Goal: Task Accomplishment & Management: Manage account settings

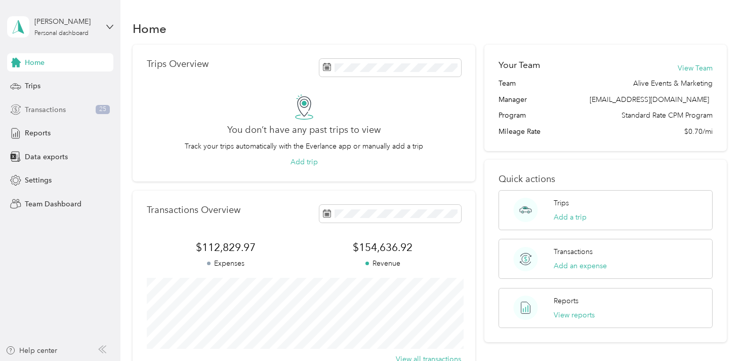
click at [58, 108] on span "Transactions" at bounding box center [45, 109] width 41 height 11
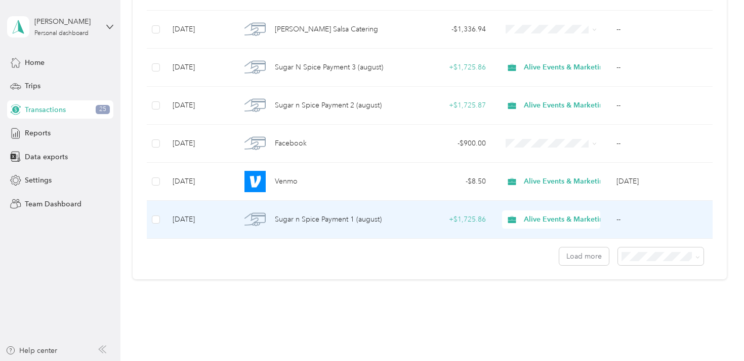
scroll to position [913, 0]
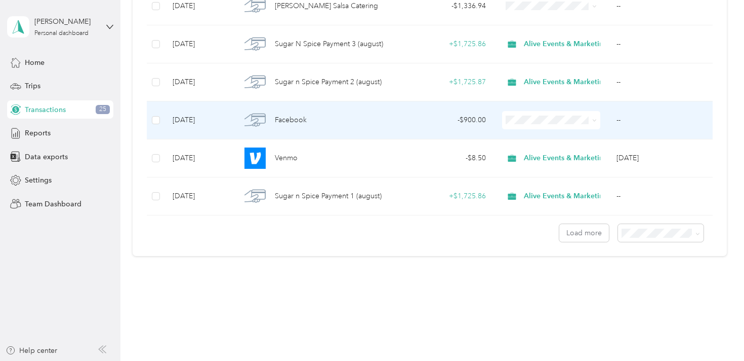
click at [393, 125] on td "Facebook" at bounding box center [315, 120] width 164 height 38
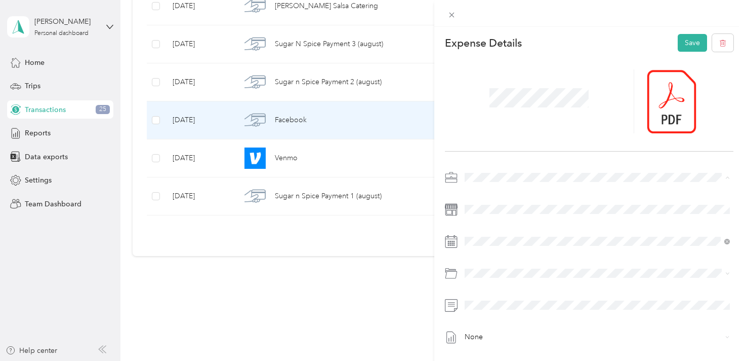
click at [512, 200] on li "Alive Events & Marketing" at bounding box center [597, 195] width 273 height 18
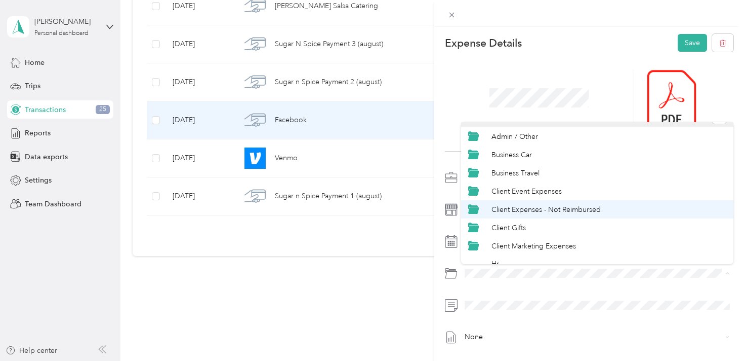
scroll to position [43, 0]
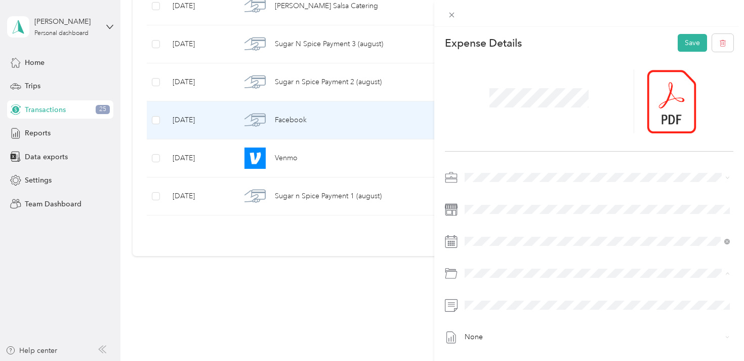
click at [563, 218] on span "Client Marketing Expenses" at bounding box center [534, 219] width 85 height 9
click at [693, 41] on button "Save" at bounding box center [692, 43] width 29 height 18
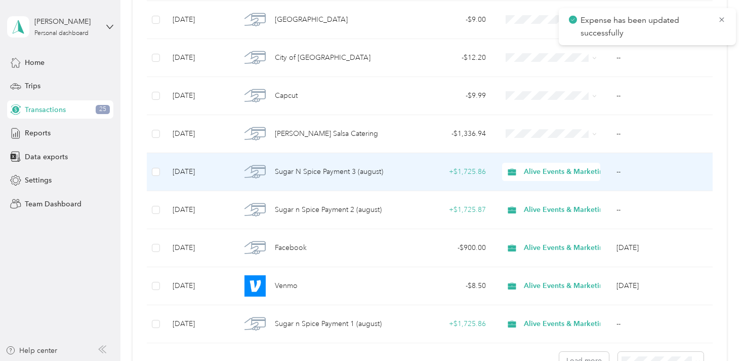
scroll to position [784, 0]
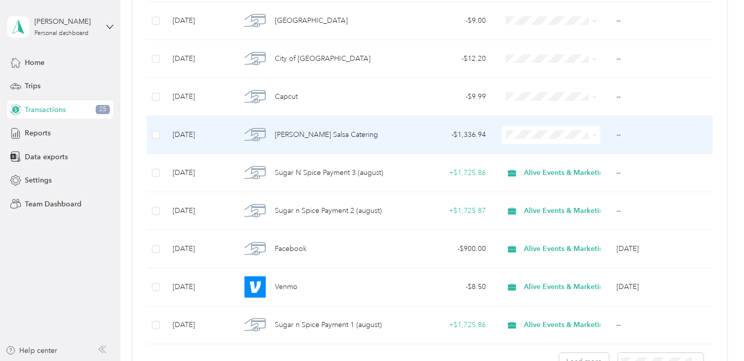
click at [368, 136] on div "[PERSON_NAME] Salsa Catering" at bounding box center [314, 134] width 147 height 21
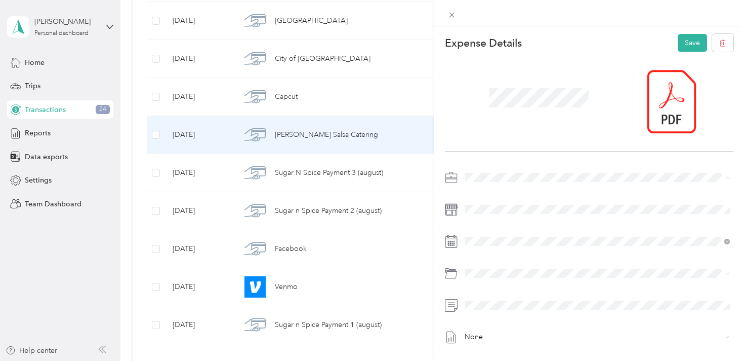
click at [508, 192] on span "Alive Events & Marketing" at bounding box center [508, 195] width 80 height 9
click at [574, 212] on li "Client Event Expenses" at bounding box center [597, 207] width 273 height 18
click at [513, 297] on span at bounding box center [597, 305] width 273 height 16
click at [695, 44] on button "Save" at bounding box center [692, 43] width 29 height 18
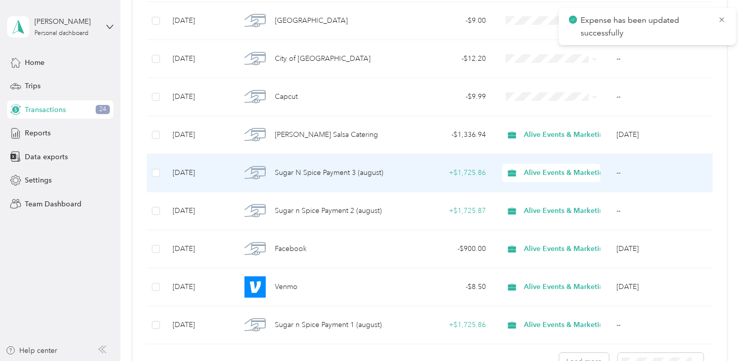
scroll to position [743, 0]
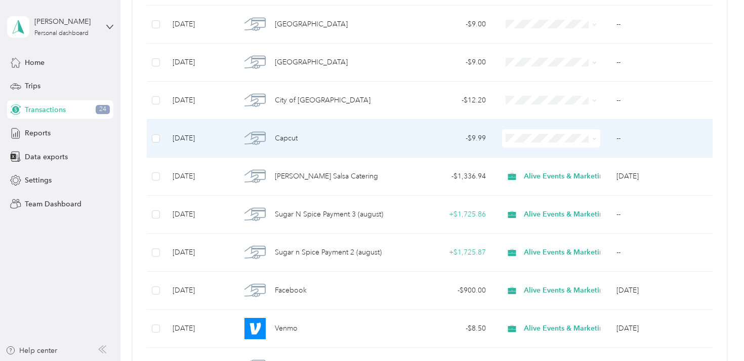
click at [350, 130] on div "Capcut" at bounding box center [314, 138] width 147 height 21
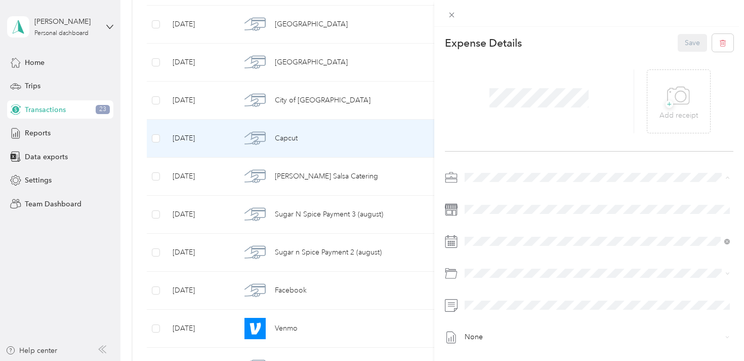
click at [524, 195] on span "Alive Events & Marketing" at bounding box center [508, 195] width 80 height 9
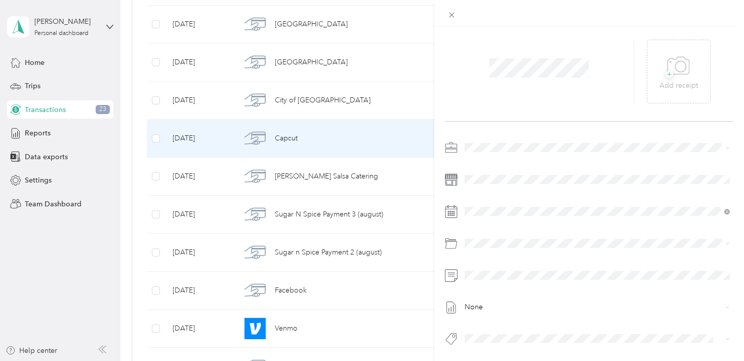
scroll to position [30, 0]
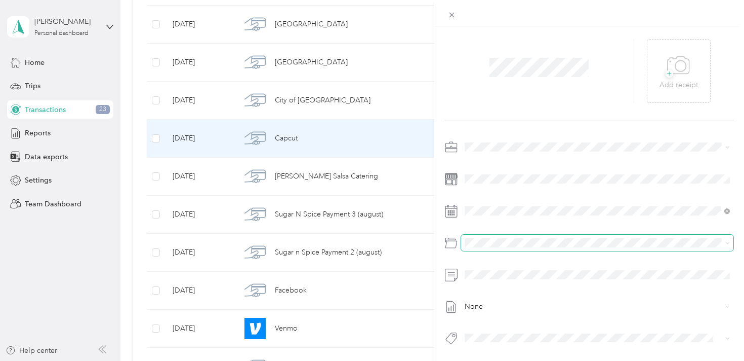
click at [520, 237] on span at bounding box center [597, 242] width 273 height 16
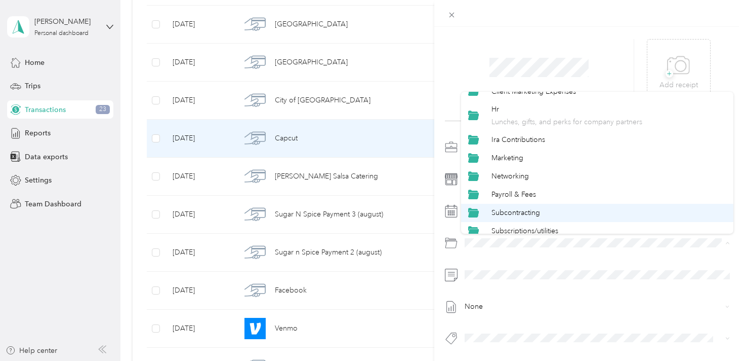
scroll to position [165, 0]
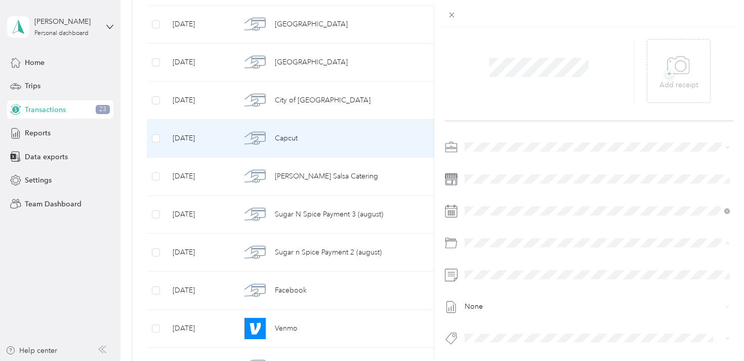
click at [578, 206] on div "Subscriptions/utilities" at bounding box center [609, 206] width 235 height 11
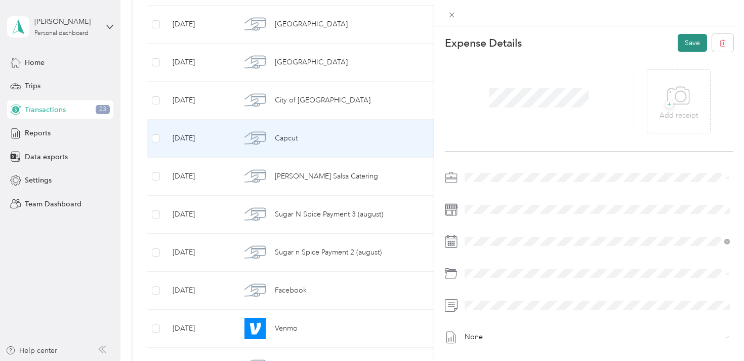
click at [691, 47] on button "Save" at bounding box center [692, 43] width 29 height 18
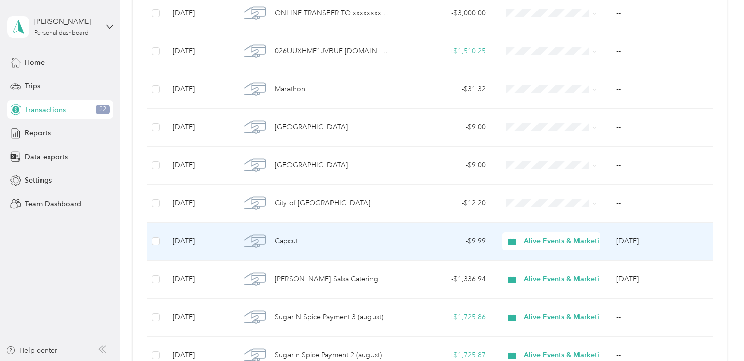
scroll to position [638, 0]
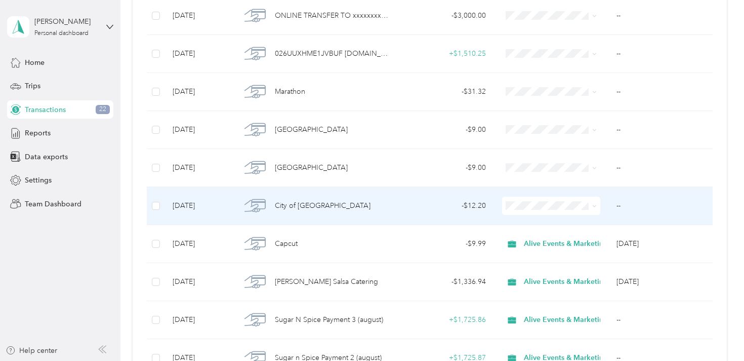
click at [385, 209] on div "City of [GEOGRAPHIC_DATA]" at bounding box center [314, 205] width 147 height 21
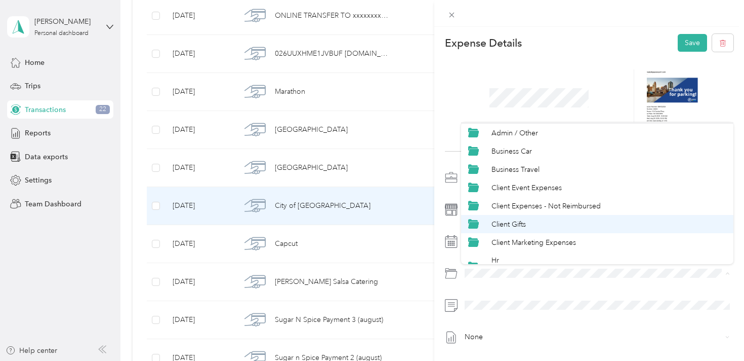
scroll to position [20, 0]
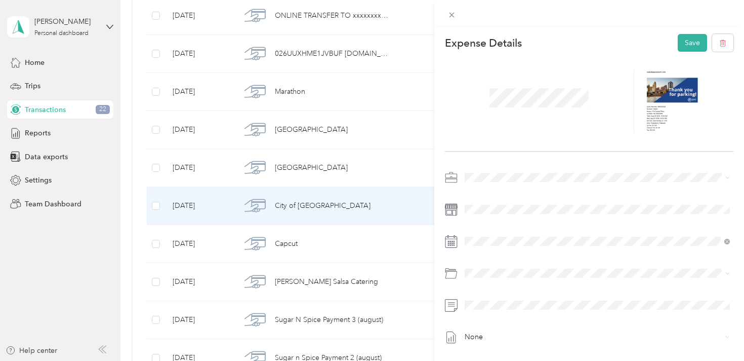
click at [554, 243] on span "Client Marketing Expenses" at bounding box center [534, 241] width 85 height 9
click at [685, 48] on button "Save" at bounding box center [692, 43] width 29 height 18
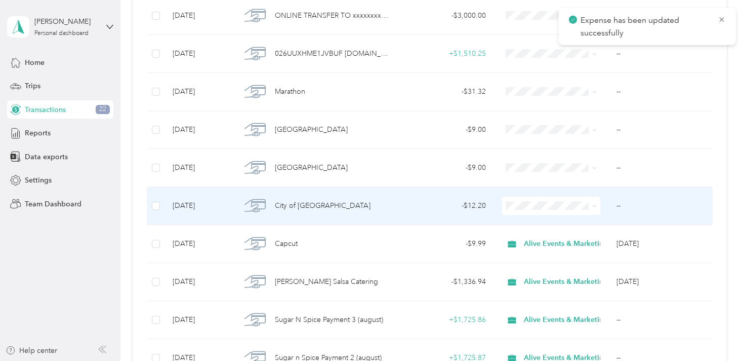
click at [374, 207] on div "City of [GEOGRAPHIC_DATA]" at bounding box center [314, 205] width 147 height 21
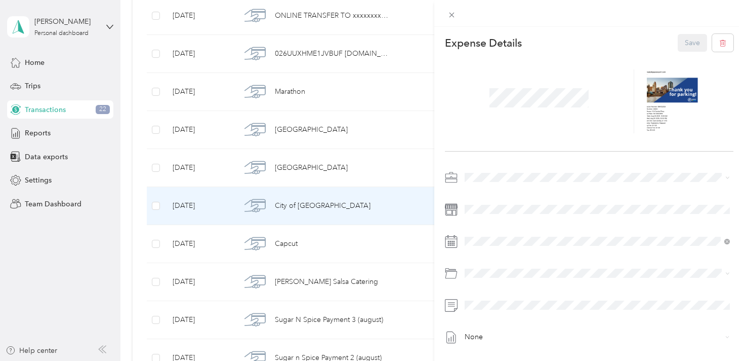
click at [531, 197] on div "Alive Events & Marketing" at bounding box center [597, 194] width 259 height 11
click at [694, 45] on button "Save" at bounding box center [692, 43] width 29 height 18
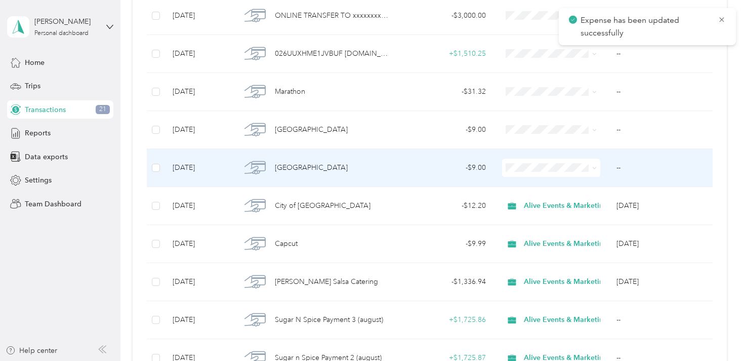
click at [335, 174] on div "[GEOGRAPHIC_DATA]" at bounding box center [314, 167] width 147 height 21
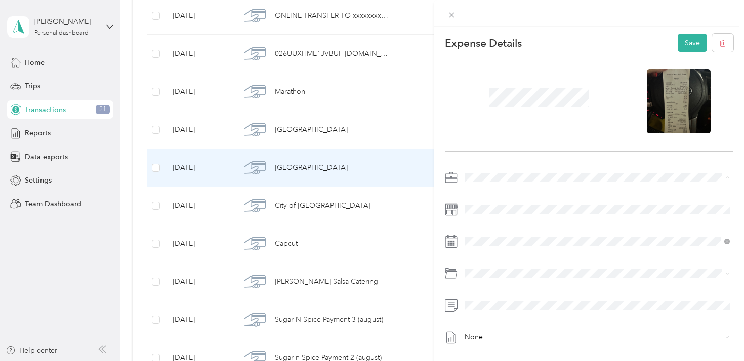
click at [515, 191] on span "Alive Events & Marketing" at bounding box center [508, 195] width 80 height 9
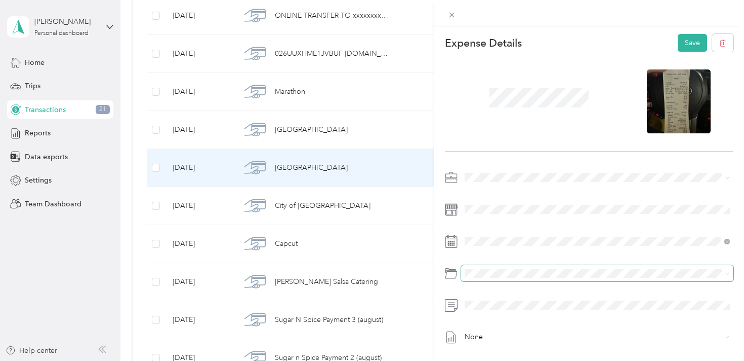
click at [514, 278] on span at bounding box center [597, 273] width 273 height 16
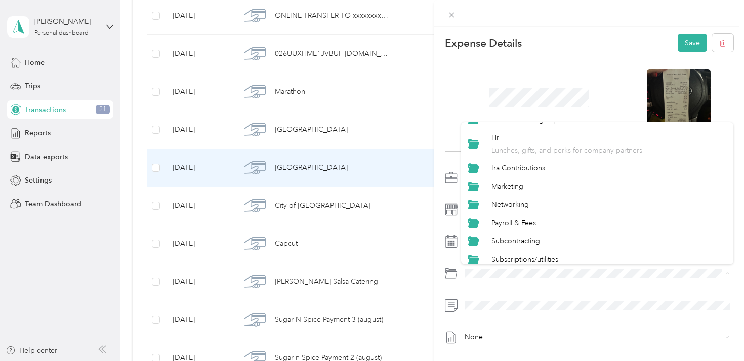
scroll to position [165, 0]
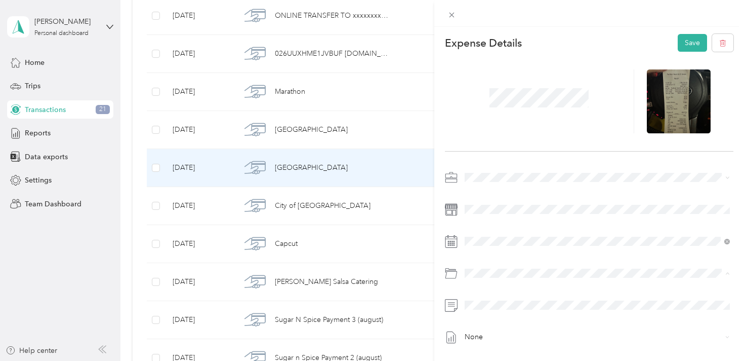
click at [554, 185] on div "Networking" at bounding box center [609, 182] width 235 height 11
click at [688, 41] on button "Save" at bounding box center [692, 43] width 29 height 18
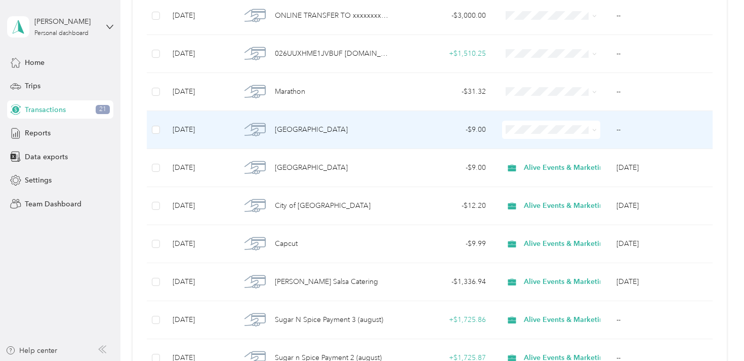
click at [387, 128] on div "[GEOGRAPHIC_DATA]" at bounding box center [314, 129] width 147 height 21
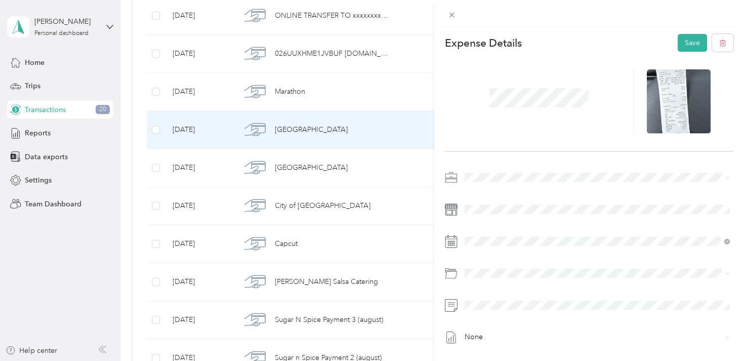
click at [518, 200] on li "Alive Events & Marketing" at bounding box center [597, 194] width 273 height 18
click at [507, 281] on div at bounding box center [589, 276] width 289 height 23
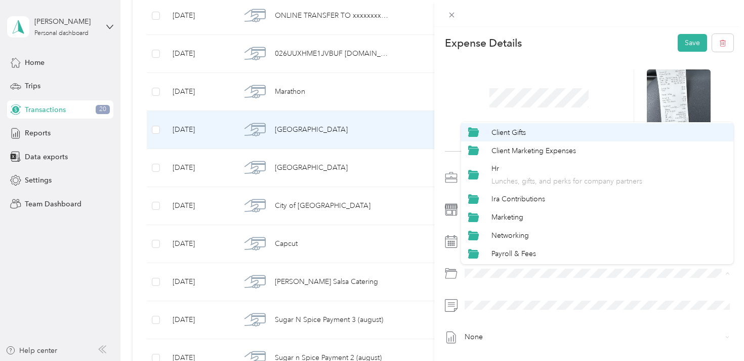
scroll to position [127, 0]
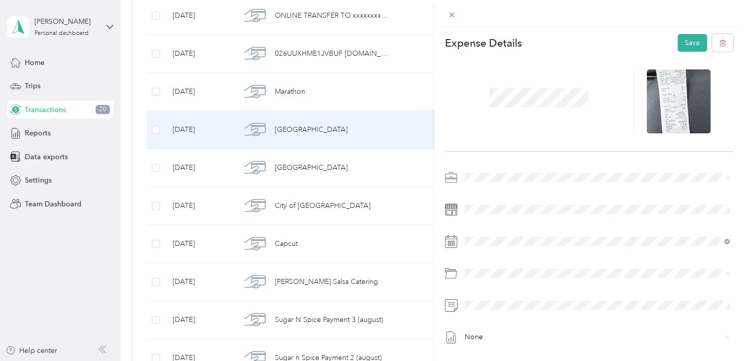
click at [555, 221] on div "Networking" at bounding box center [609, 219] width 235 height 11
click at [686, 47] on button "Save" at bounding box center [692, 43] width 29 height 18
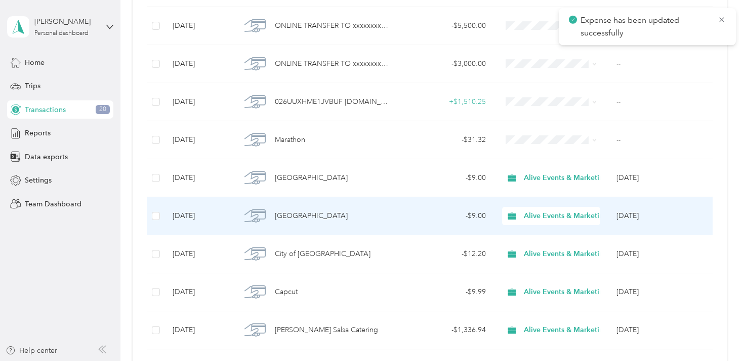
scroll to position [583, 0]
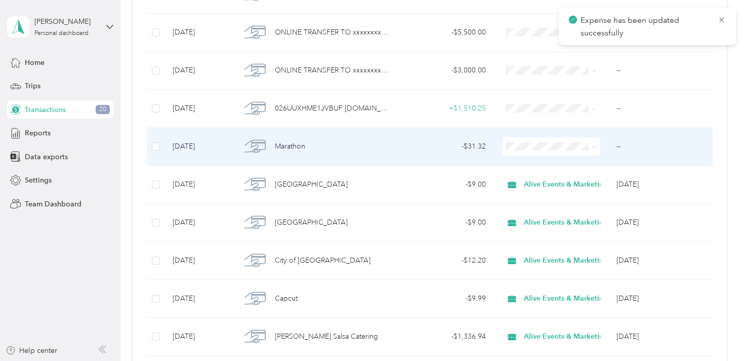
click at [356, 141] on div "Marathon" at bounding box center [314, 146] width 147 height 21
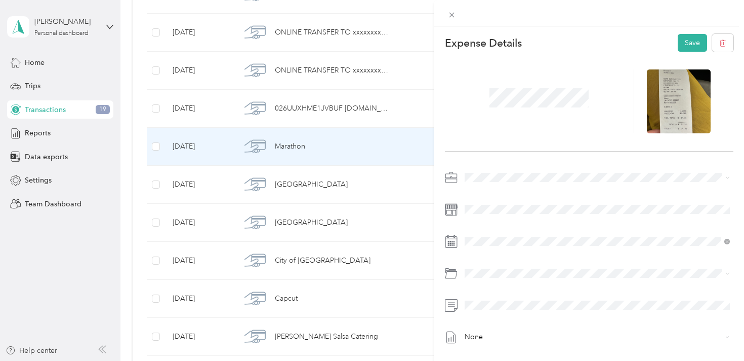
click at [519, 170] on span at bounding box center [597, 177] width 273 height 16
click at [528, 194] on span "Alive Events & Marketing" at bounding box center [508, 195] width 80 height 9
click at [564, 169] on div "Business Car" at bounding box center [609, 171] width 235 height 11
click at [682, 41] on button "Save" at bounding box center [692, 43] width 29 height 18
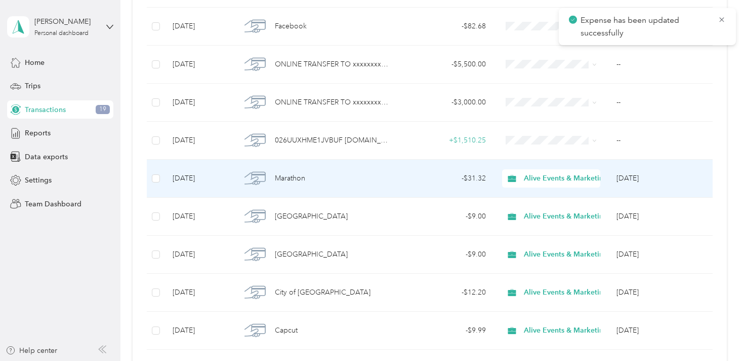
scroll to position [533, 0]
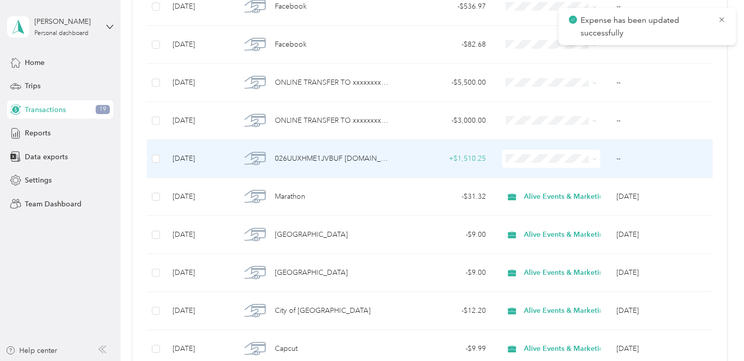
click at [405, 166] on td "+ $1,510.25" at bounding box center [445, 159] width 98 height 38
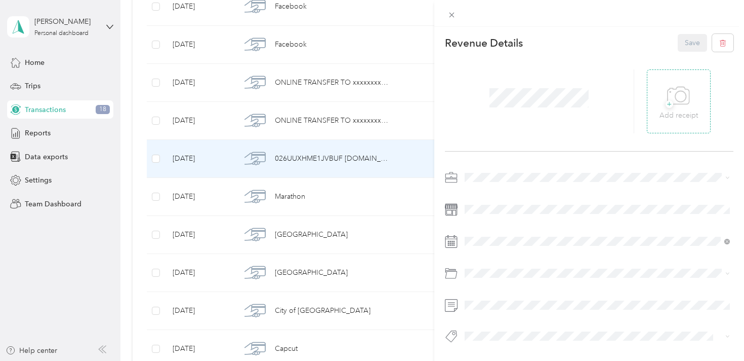
click at [684, 107] on icon at bounding box center [678, 96] width 23 height 28
click at [533, 192] on span "Alive Events & Marketing" at bounding box center [508, 194] width 80 height 9
click at [577, 207] on div "Client Event Expenses" at bounding box center [609, 207] width 235 height 11
click at [690, 45] on button "Save" at bounding box center [692, 43] width 29 height 18
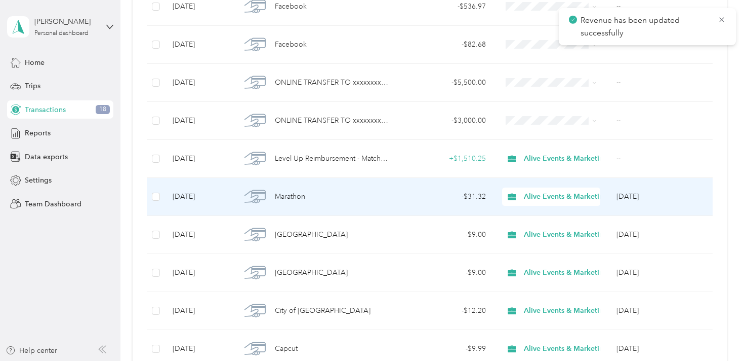
scroll to position [499, 0]
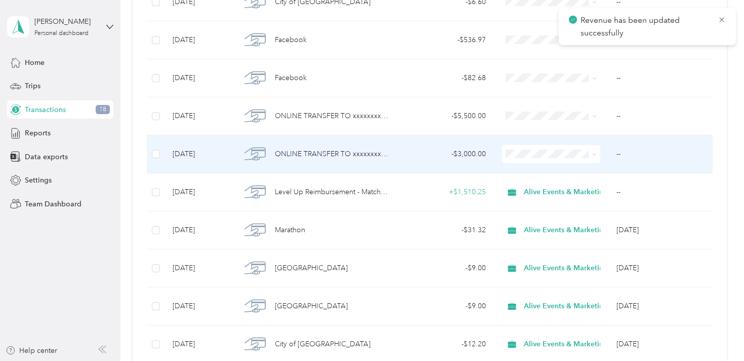
click at [410, 154] on div "- $3,000.00" at bounding box center [446, 153] width 82 height 11
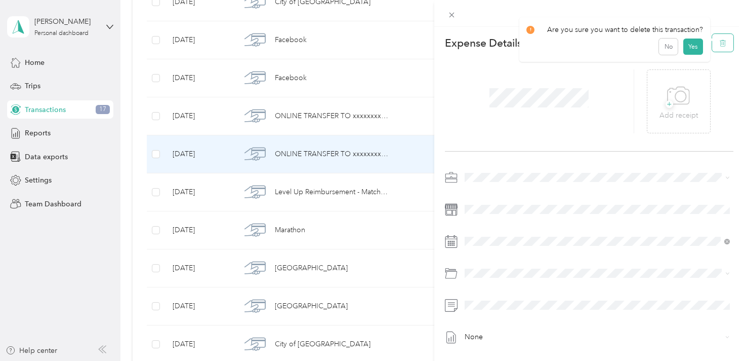
click at [720, 45] on icon "button" at bounding box center [723, 42] width 7 height 7
click at [690, 53] on button "Yes" at bounding box center [693, 50] width 20 height 16
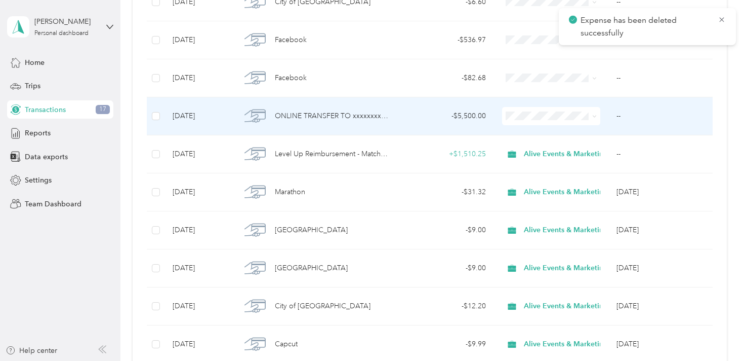
click at [404, 123] on td "- $5,500.00" at bounding box center [445, 116] width 98 height 38
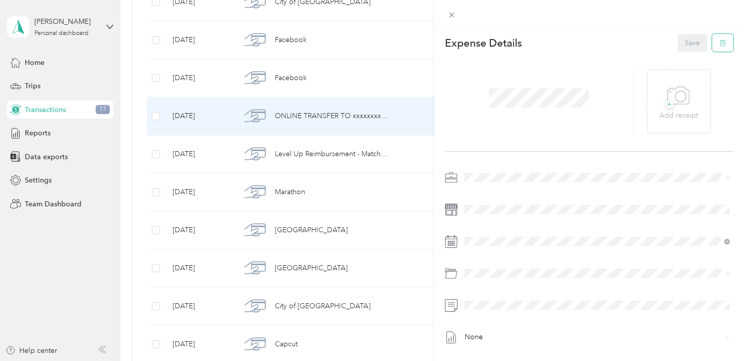
click at [725, 49] on button "button" at bounding box center [722, 43] width 21 height 18
click at [693, 49] on button "Yes" at bounding box center [693, 50] width 20 height 16
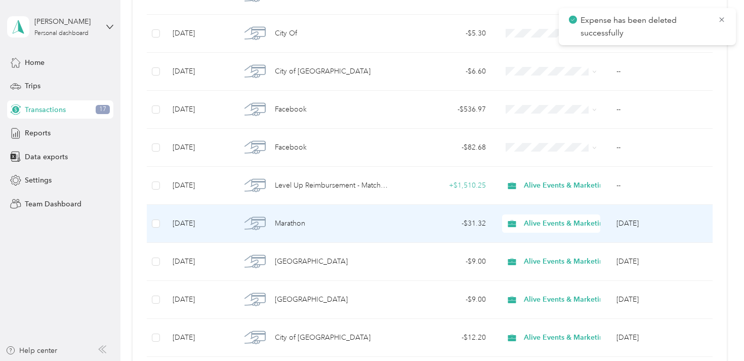
scroll to position [421, 0]
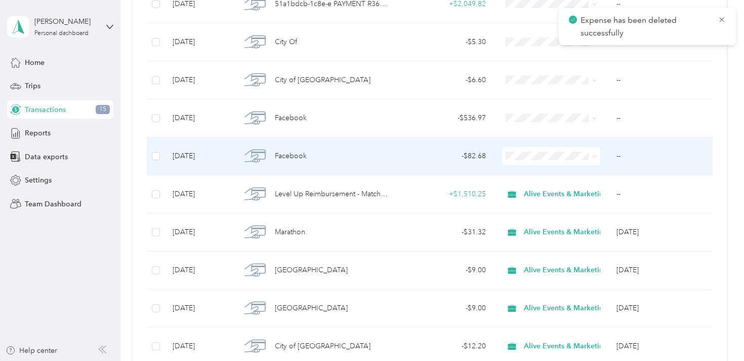
click at [364, 166] on div "Facebook" at bounding box center [314, 155] width 147 height 21
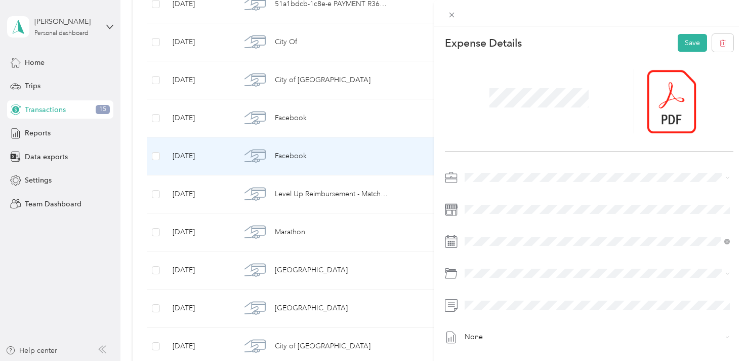
click at [511, 192] on span "Alive Events & Marketing" at bounding box center [508, 195] width 80 height 9
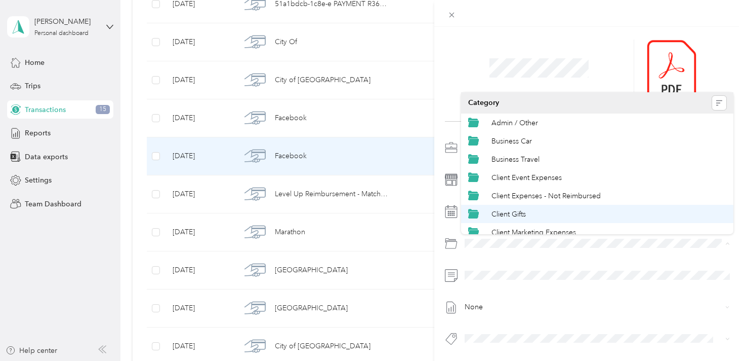
scroll to position [23, 0]
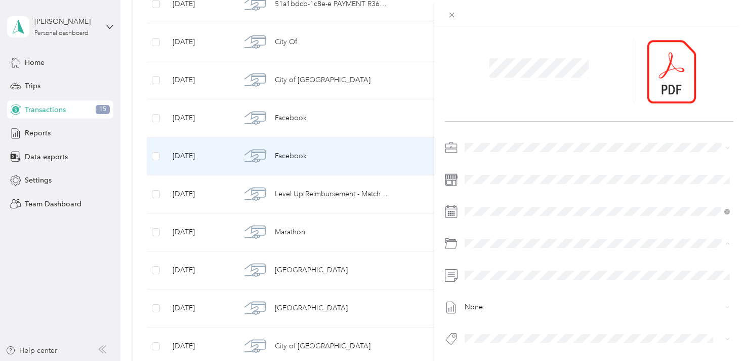
click at [595, 210] on div "Client Marketing Expenses" at bounding box center [609, 209] width 235 height 11
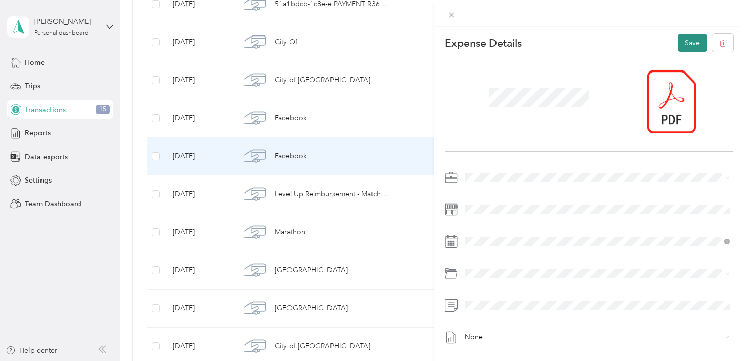
click at [688, 44] on button "Save" at bounding box center [692, 43] width 29 height 18
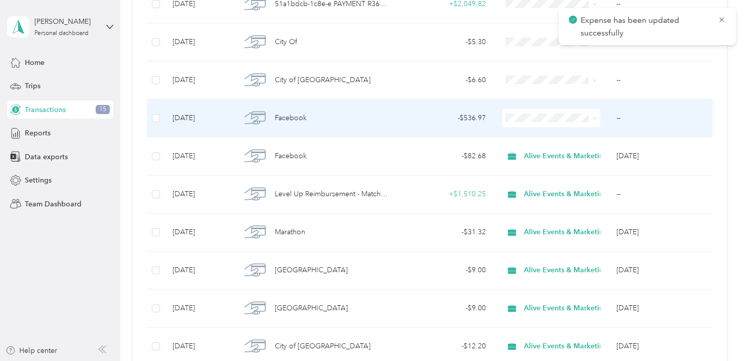
click at [359, 117] on div "Facebook" at bounding box center [314, 117] width 147 height 21
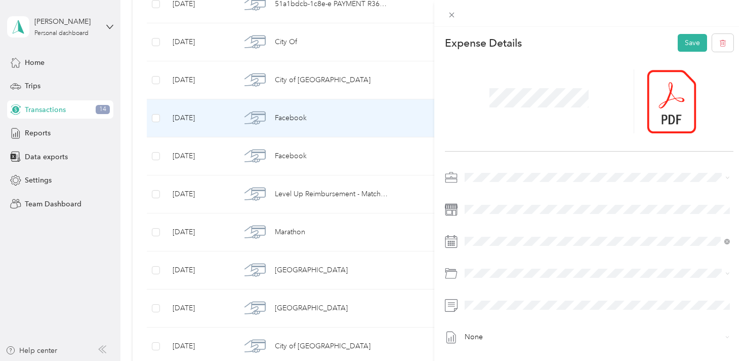
click at [529, 195] on div "Alive Events & Marketing" at bounding box center [597, 194] width 259 height 11
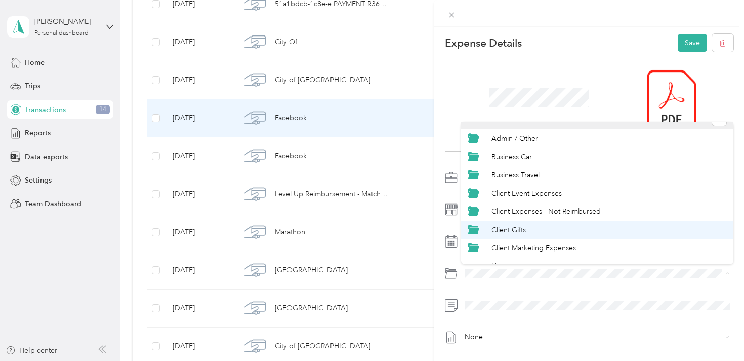
scroll to position [15, 0]
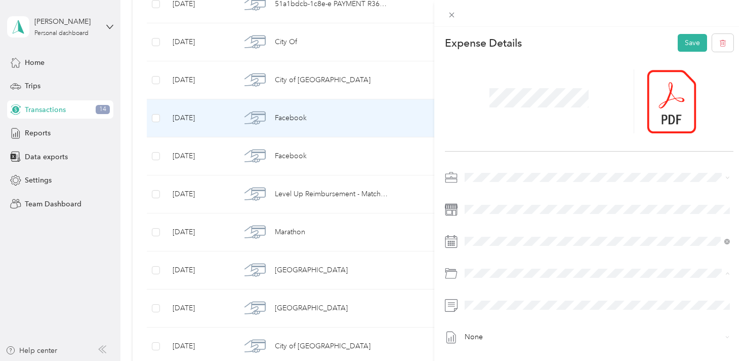
click at [573, 246] on span "Client Marketing Expenses" at bounding box center [534, 247] width 85 height 9
click at [689, 47] on button "Save" at bounding box center [692, 43] width 29 height 18
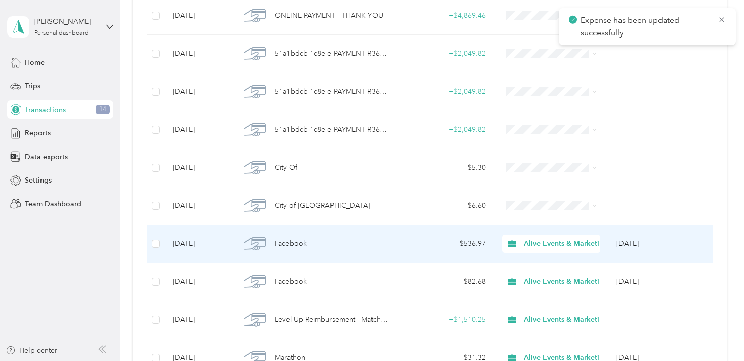
scroll to position [295, 0]
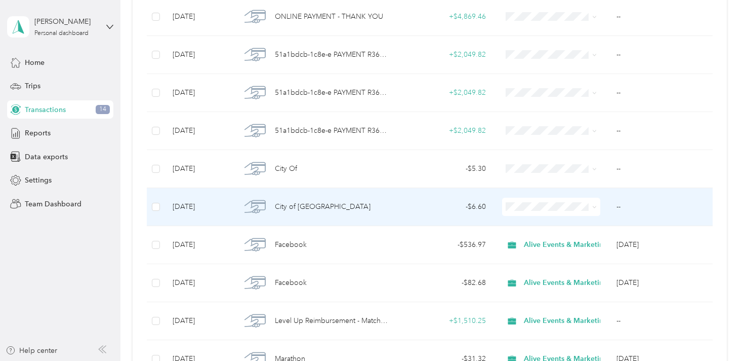
click at [358, 213] on div "City of [GEOGRAPHIC_DATA]" at bounding box center [314, 206] width 147 height 21
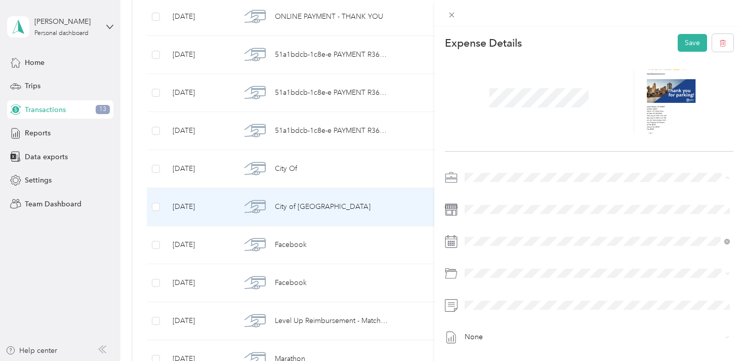
click at [512, 189] on li "Alive Events & Marketing" at bounding box center [597, 195] width 273 height 18
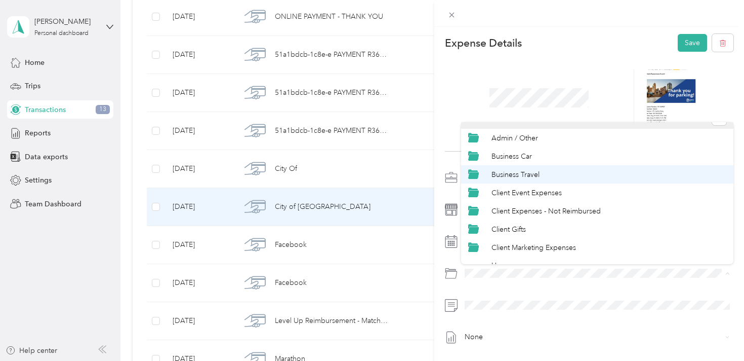
scroll to position [52, 0]
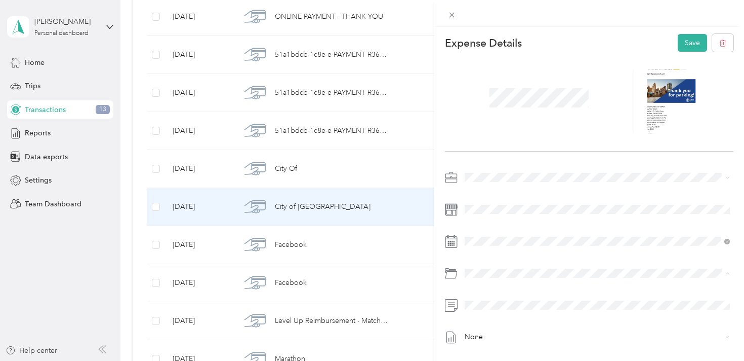
click at [552, 212] on span "Client Marketing Expenses" at bounding box center [534, 210] width 85 height 9
click at [688, 46] on button "Save" at bounding box center [692, 43] width 29 height 18
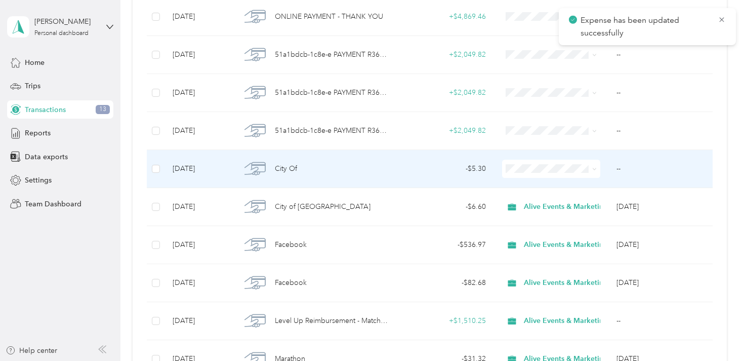
click at [334, 175] on div "City Of" at bounding box center [314, 168] width 147 height 21
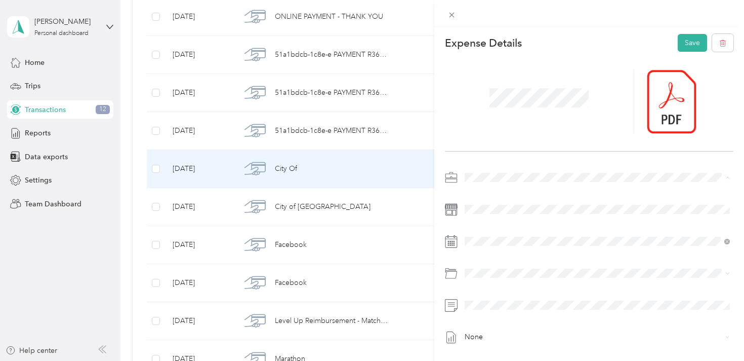
click at [529, 187] on li "Alive Events & Marketing" at bounding box center [597, 195] width 273 height 18
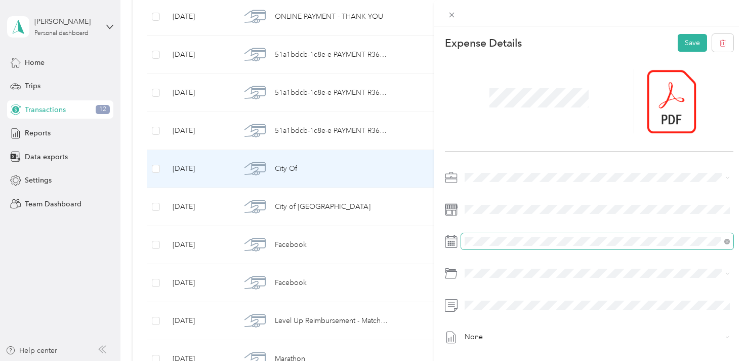
scroll to position [30, 0]
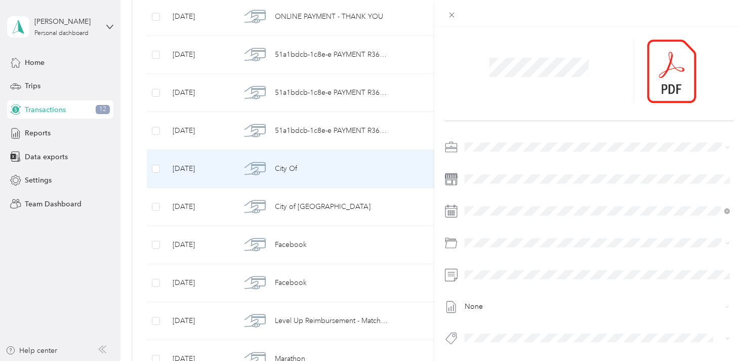
click at [557, 142] on div "Business Car" at bounding box center [597, 139] width 259 height 11
click at [501, 269] on span at bounding box center [597, 274] width 273 height 16
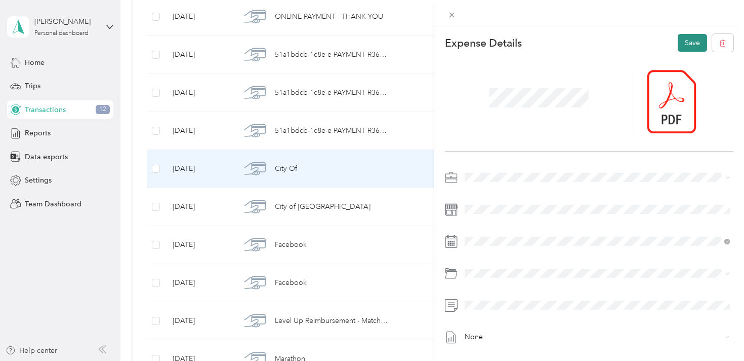
click at [687, 45] on button "Save" at bounding box center [692, 43] width 29 height 18
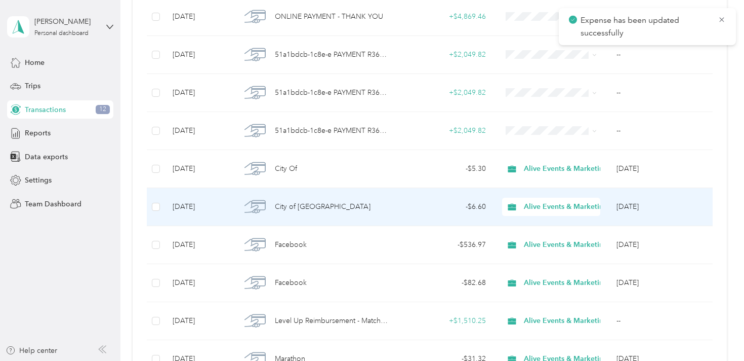
click at [363, 210] on div "City of [GEOGRAPHIC_DATA]" at bounding box center [314, 206] width 147 height 21
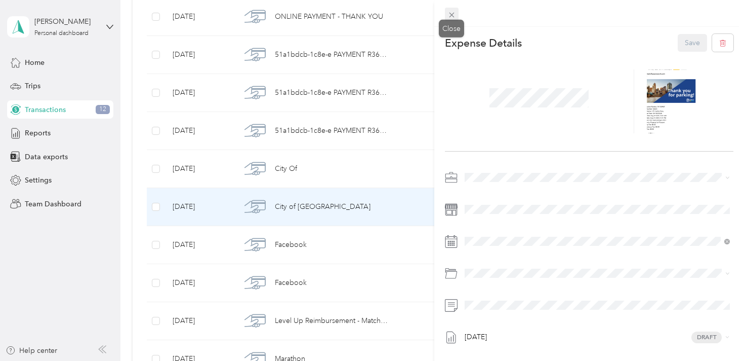
click at [450, 13] on icon at bounding box center [452, 15] width 9 height 9
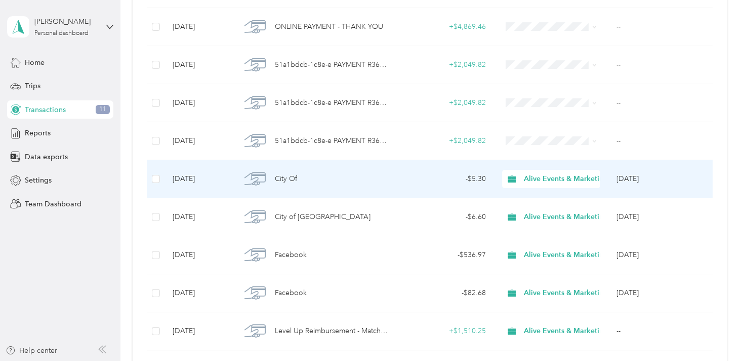
scroll to position [285, 0]
click at [382, 182] on div "City Of" at bounding box center [314, 178] width 147 height 21
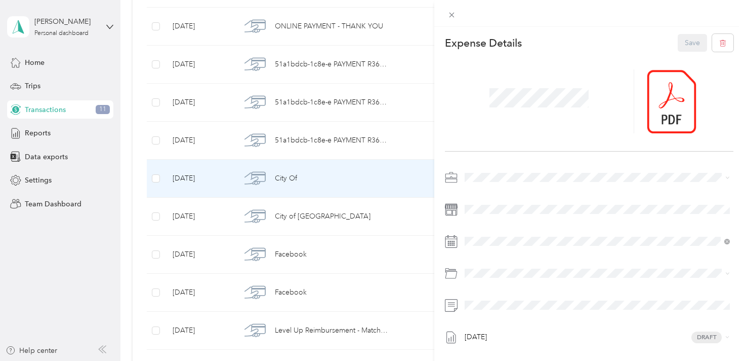
click at [369, 206] on div "This expense cannot be edited because it is either under review, approved, or p…" at bounding box center [372, 180] width 744 height 361
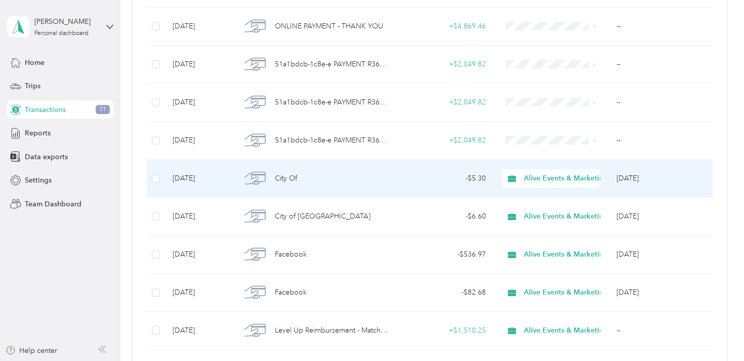
scroll to position [248, 0]
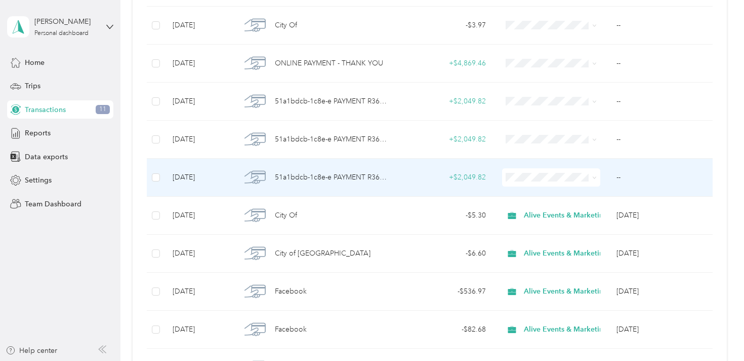
click at [424, 177] on div "+ $2,049.82" at bounding box center [446, 177] width 82 height 11
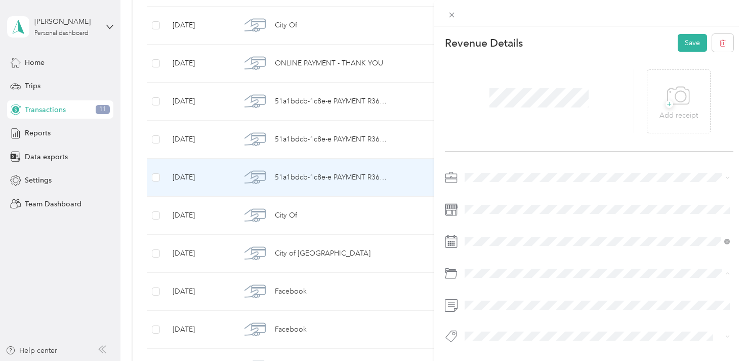
click at [594, 50] on div "Revenue Details Save" at bounding box center [589, 43] width 289 height 18
click at [679, 47] on button "Save" at bounding box center [692, 43] width 29 height 18
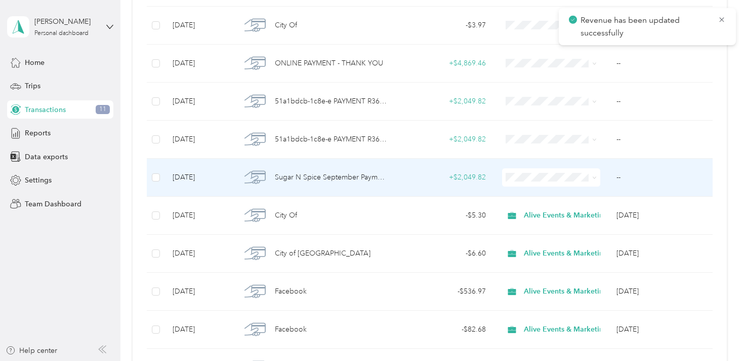
click at [548, 194] on span "Alive Events & Marketing" at bounding box center [570, 196] width 84 height 11
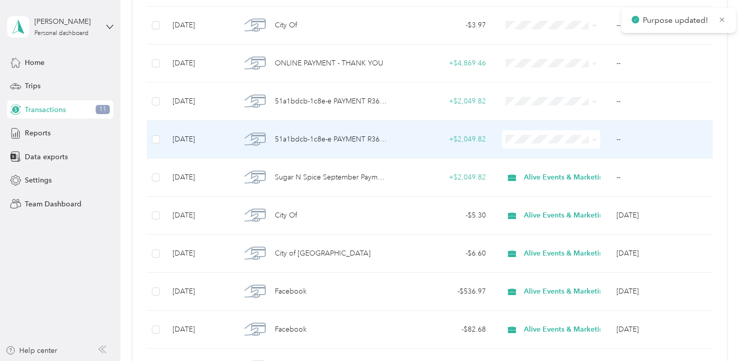
click at [378, 135] on span "51a1bdcb-1c8e-e PAYMENT R365 Payments CORPORATE ACH" at bounding box center [331, 139] width 113 height 11
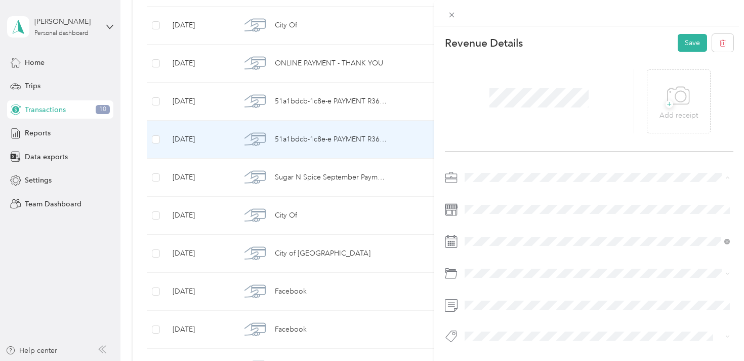
click at [557, 188] on li "Alive Events & Marketing" at bounding box center [597, 195] width 273 height 18
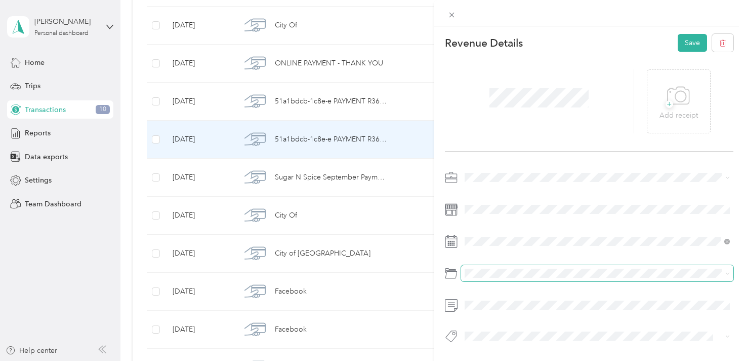
click at [510, 266] on span at bounding box center [597, 273] width 273 height 16
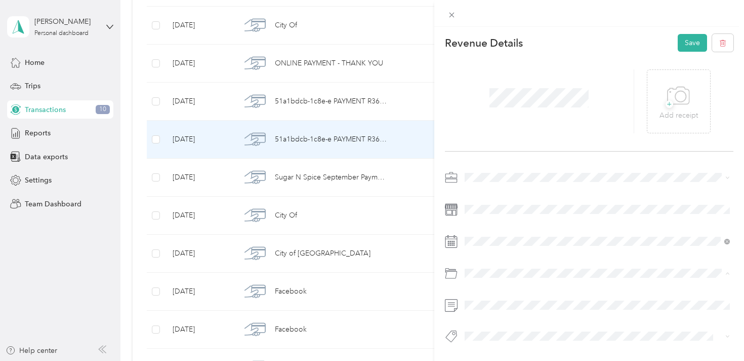
click at [604, 37] on div "Revenue Details Save" at bounding box center [589, 43] width 289 height 18
click at [688, 42] on button "Save" at bounding box center [692, 43] width 29 height 18
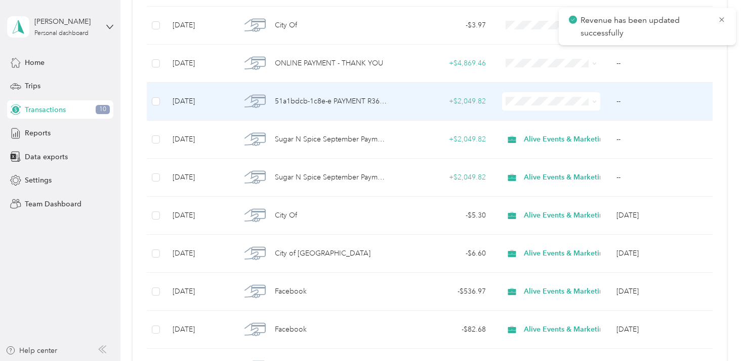
click at [393, 106] on td "51a1bdcb-1c8e-e PAYMENT R365 Payments CORPORATE ACH" at bounding box center [315, 102] width 164 height 38
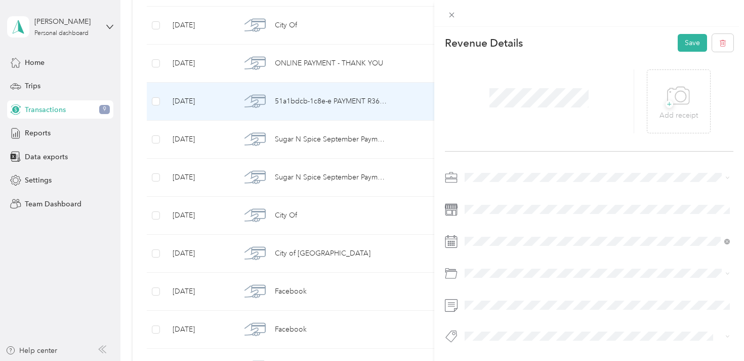
click at [584, 169] on span at bounding box center [597, 177] width 273 height 16
click at [563, 193] on div "Alive Events & Marketing" at bounding box center [597, 194] width 259 height 11
click at [582, 69] on div at bounding box center [540, 101] width 190 height 64
click at [688, 46] on button "Save" at bounding box center [692, 43] width 29 height 18
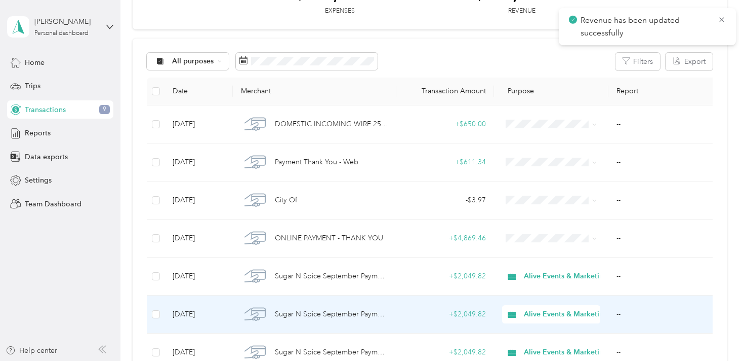
scroll to position [73, 0]
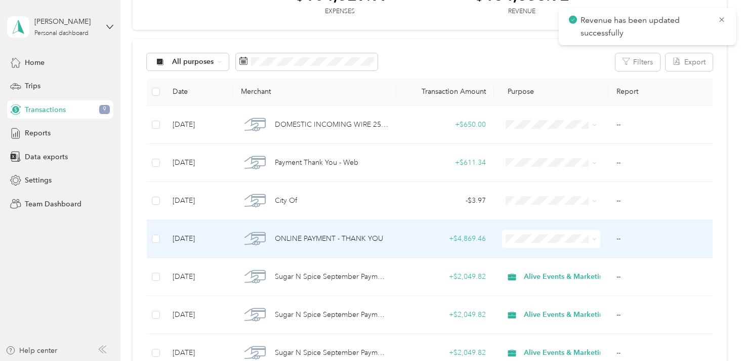
click at [421, 231] on td "+ $4,869.46" at bounding box center [445, 239] width 98 height 38
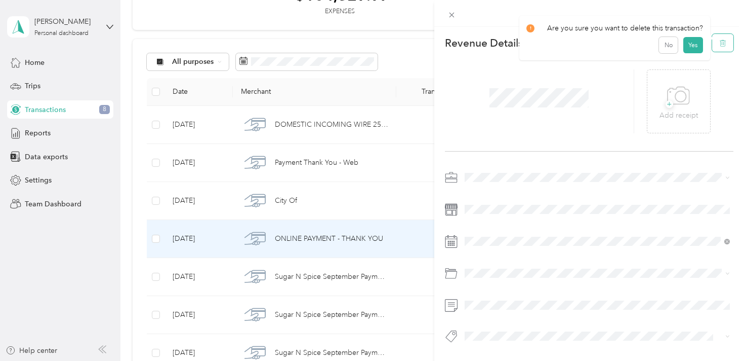
click at [726, 43] on icon "button" at bounding box center [723, 42] width 7 height 7
click at [691, 45] on button "Yes" at bounding box center [693, 50] width 20 height 16
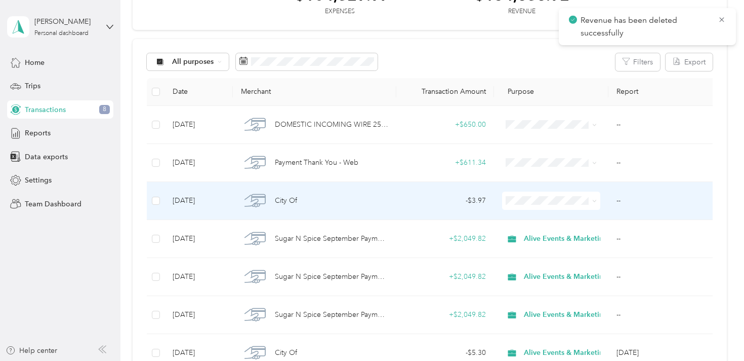
click at [359, 193] on div "City Of" at bounding box center [314, 200] width 147 height 21
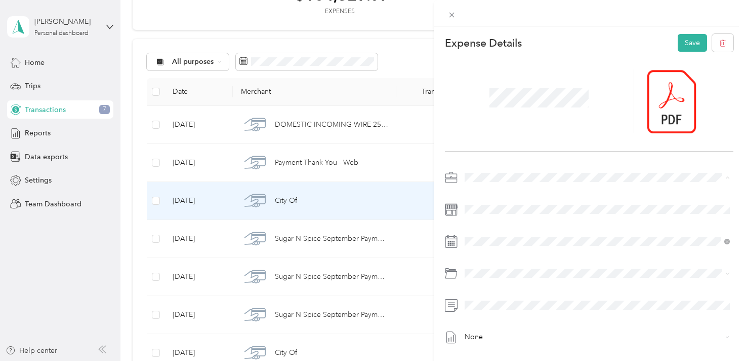
click at [503, 194] on span "Alive Events & Marketing" at bounding box center [508, 195] width 80 height 9
click at [548, 169] on div "Business Car" at bounding box center [609, 171] width 235 height 11
click at [695, 38] on button "Save" at bounding box center [692, 43] width 29 height 18
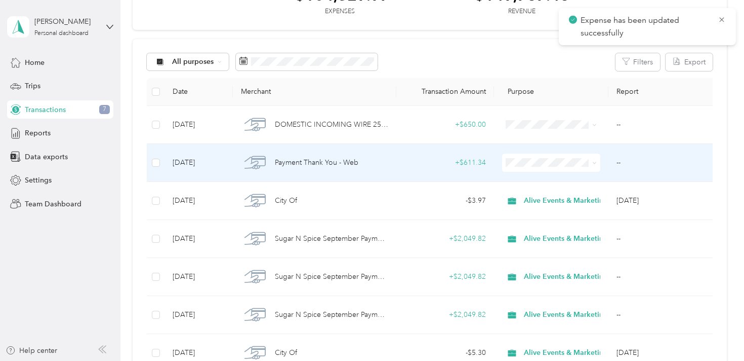
click at [381, 166] on div "Payment Thank You - Web" at bounding box center [314, 162] width 147 height 21
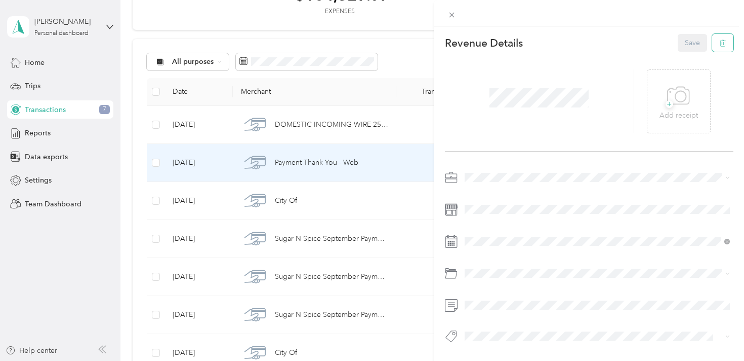
click at [720, 50] on button "button" at bounding box center [722, 43] width 21 height 18
click at [696, 47] on button "Yes" at bounding box center [693, 50] width 20 height 16
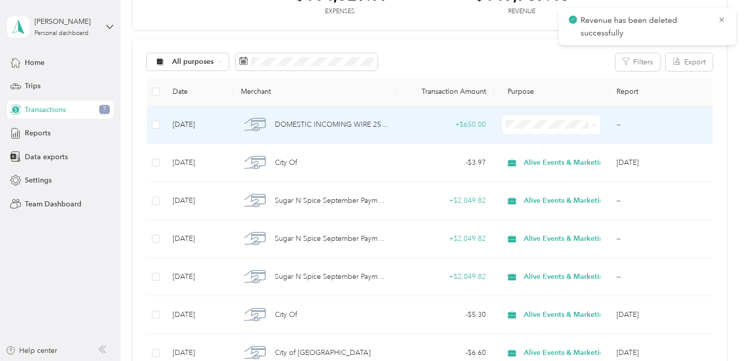
click at [393, 123] on td "DOMESTIC INCOMING WIRE 258TC1053KIL6IKR" at bounding box center [315, 125] width 164 height 38
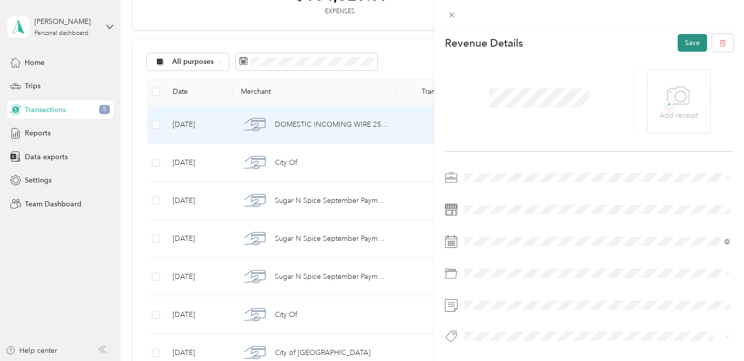
click at [688, 42] on button "Save" at bounding box center [692, 43] width 29 height 18
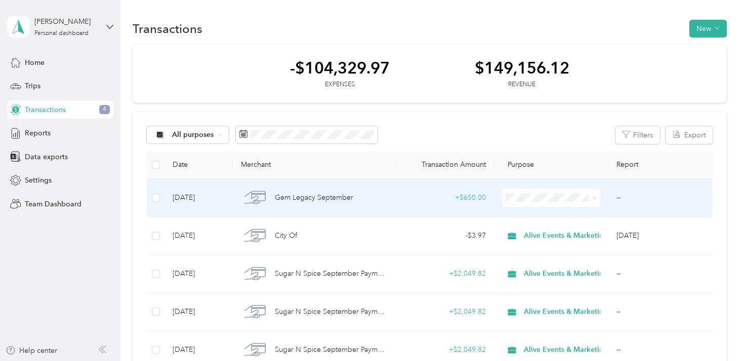
click at [542, 213] on span "Alive Events & Marketing" at bounding box center [570, 215] width 84 height 11
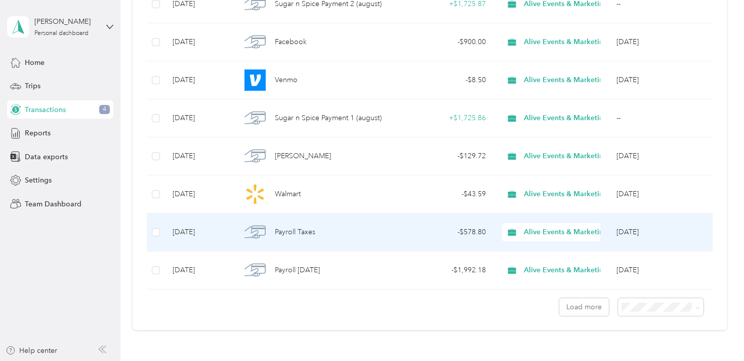
scroll to position [841, 0]
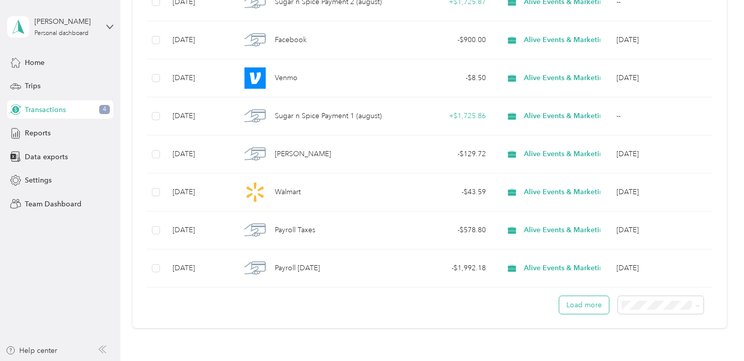
click at [584, 307] on button "Load more" at bounding box center [585, 305] width 50 height 18
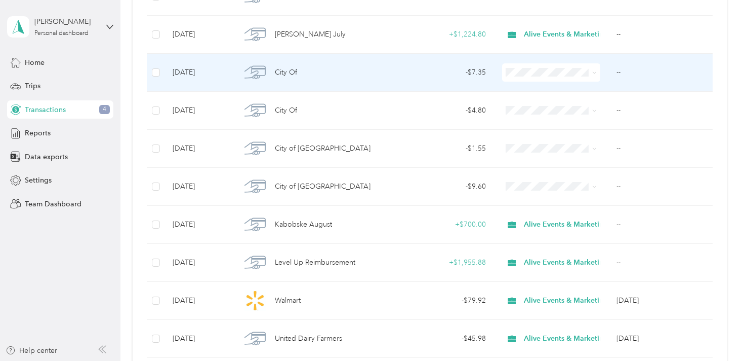
scroll to position [1151, 0]
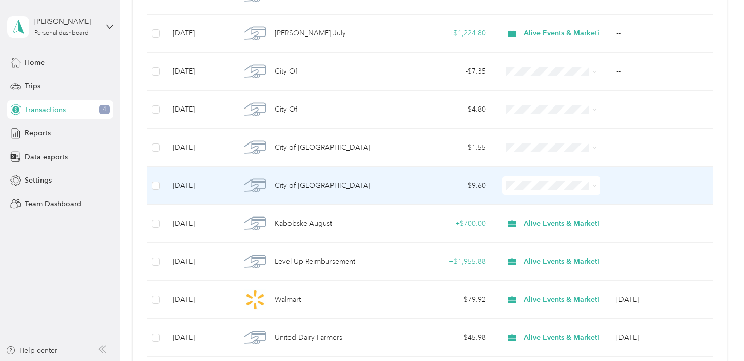
click at [394, 192] on td "City of [GEOGRAPHIC_DATA]" at bounding box center [315, 186] width 164 height 38
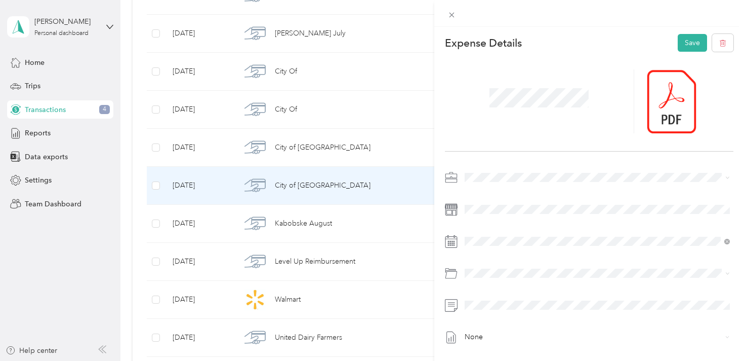
click at [516, 190] on div "Alive Events & Marketing" at bounding box center [597, 194] width 259 height 11
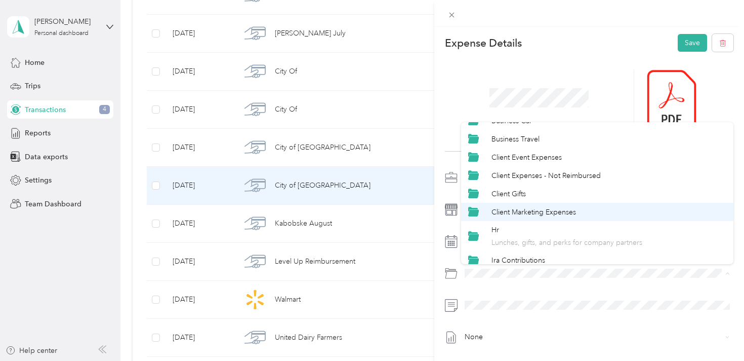
scroll to position [50, 0]
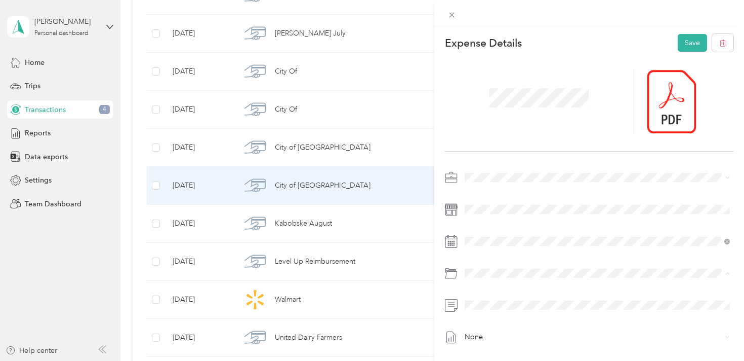
click at [532, 214] on span "Client Marketing Expenses" at bounding box center [534, 212] width 85 height 9
click at [694, 35] on button "Save" at bounding box center [692, 43] width 29 height 18
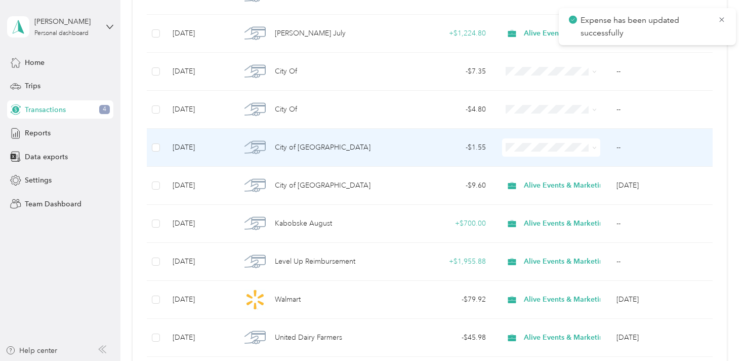
click at [353, 150] on div "City of [GEOGRAPHIC_DATA]" at bounding box center [314, 147] width 147 height 21
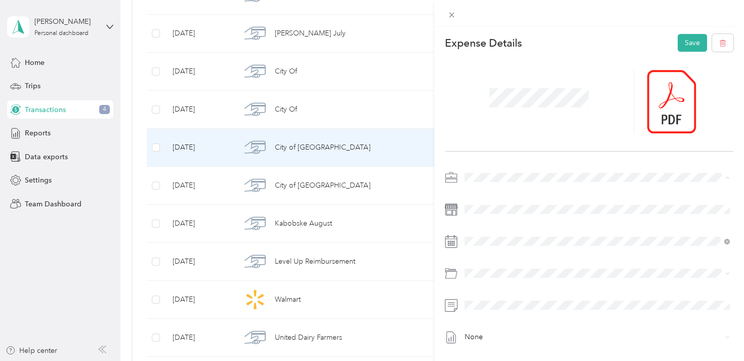
click at [511, 199] on ol "Alive Events & Marketing Personal" at bounding box center [597, 203] width 273 height 35
click at [511, 170] on span at bounding box center [597, 177] width 273 height 16
click at [511, 194] on span "Alive Events & Marketing" at bounding box center [508, 195] width 80 height 9
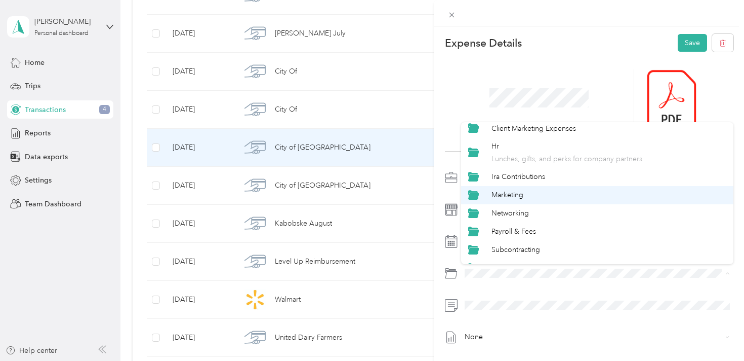
scroll to position [134, 0]
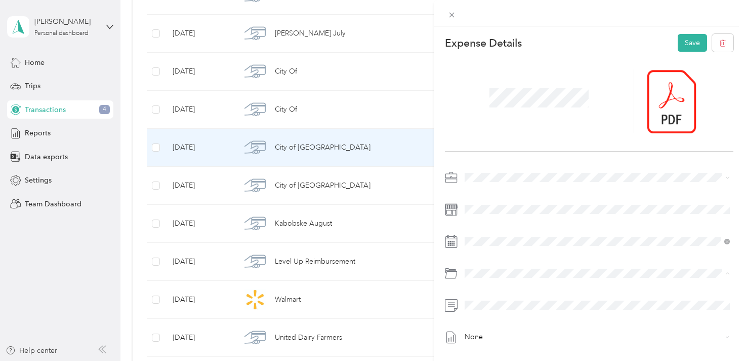
click at [526, 146] on div "Hr Lunches, gifts, and perks for company partners" at bounding box center [609, 151] width 235 height 23
click at [684, 48] on button "Save" at bounding box center [692, 43] width 29 height 18
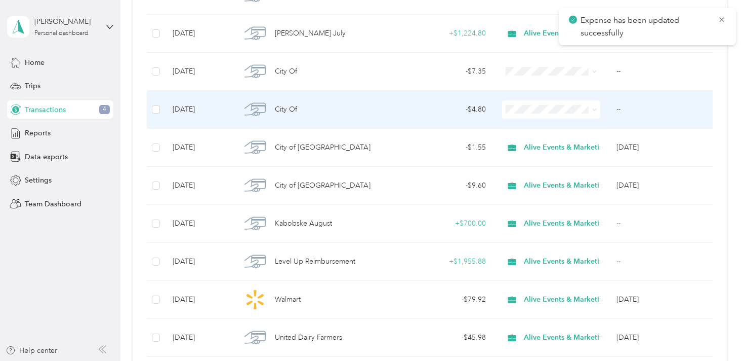
click at [362, 104] on div "City Of" at bounding box center [314, 109] width 147 height 21
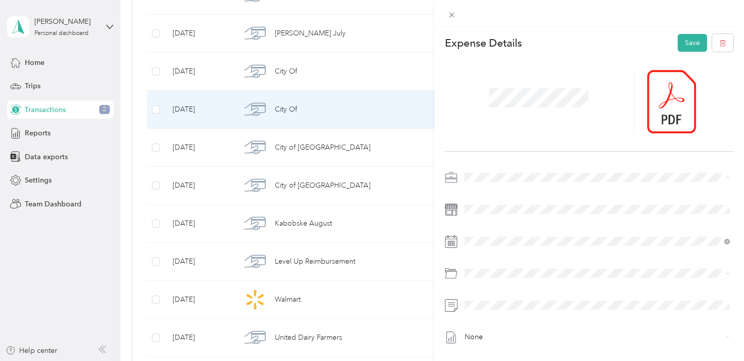
click at [508, 191] on span "Alive Events & Marketing" at bounding box center [508, 195] width 80 height 9
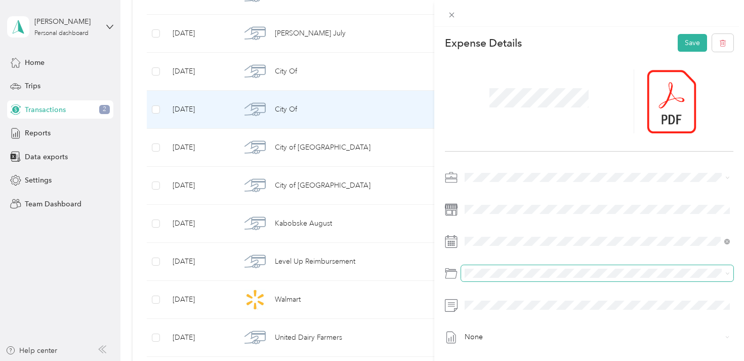
click at [517, 267] on span at bounding box center [597, 273] width 273 height 16
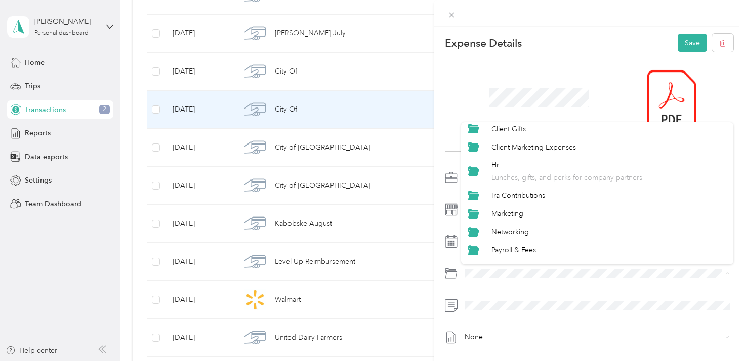
scroll to position [116, 0]
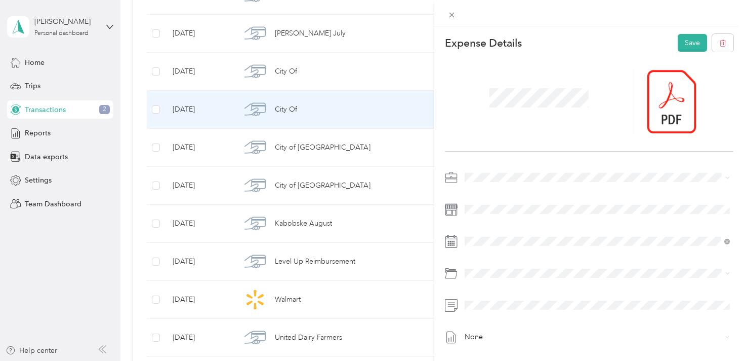
click at [537, 166] on div "Hr Lunches, gifts, and perks for company partners" at bounding box center [609, 168] width 235 height 23
click at [696, 37] on button "Save" at bounding box center [692, 43] width 29 height 18
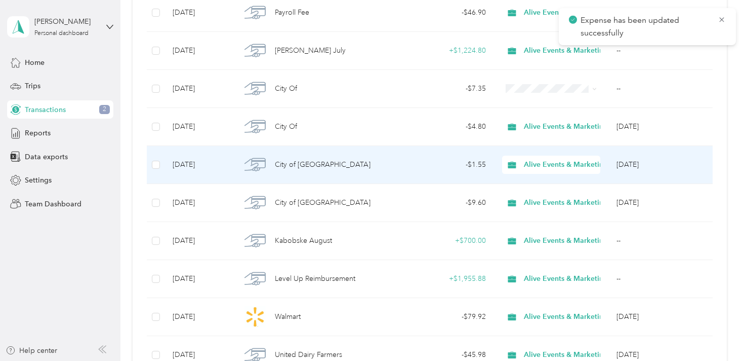
scroll to position [1122, 0]
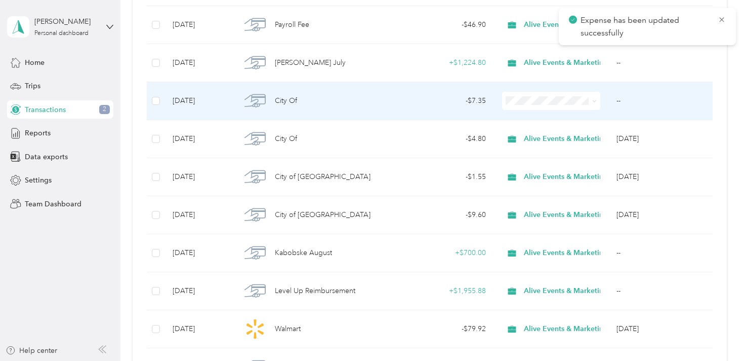
click at [358, 108] on div "City Of" at bounding box center [314, 100] width 147 height 21
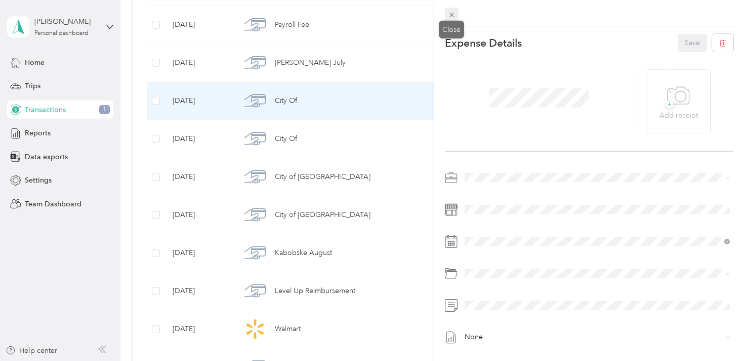
click at [454, 13] on icon at bounding box center [452, 15] width 9 height 9
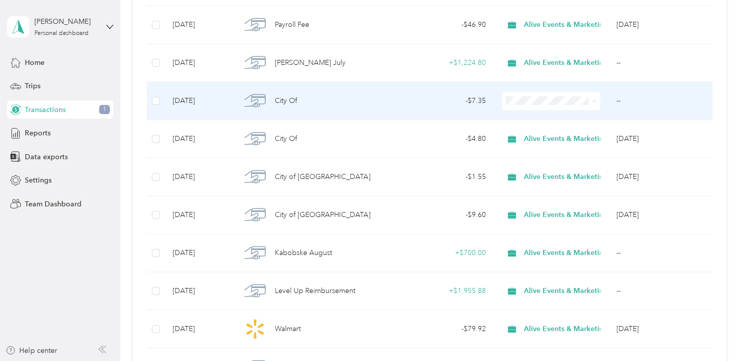
click at [557, 122] on span "Alive Events & Marketing" at bounding box center [570, 119] width 84 height 11
click at [366, 102] on div "City Of" at bounding box center [314, 100] width 147 height 21
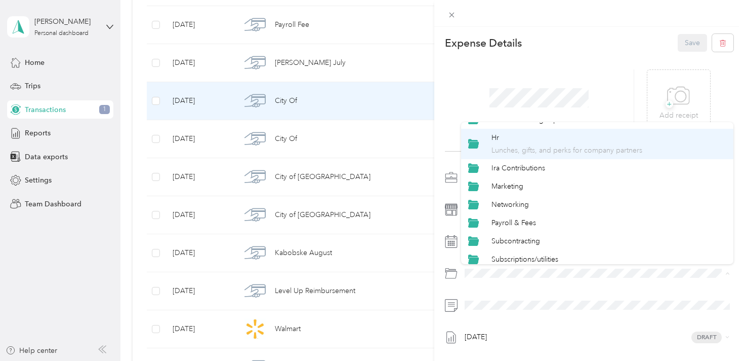
scroll to position [141, 0]
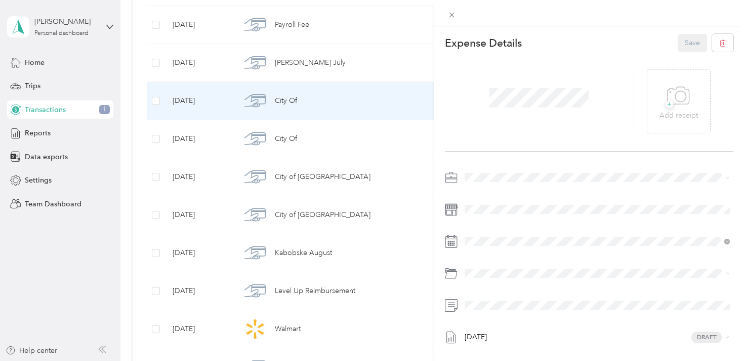
click at [545, 142] on div "Hr Lunches, gifts, and perks for company partners" at bounding box center [609, 144] width 235 height 23
click at [694, 38] on button "Save" at bounding box center [692, 43] width 29 height 18
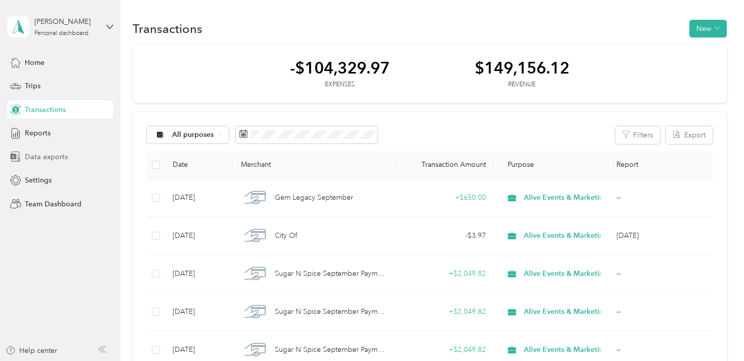
click at [45, 152] on span "Data exports" at bounding box center [46, 156] width 43 height 11
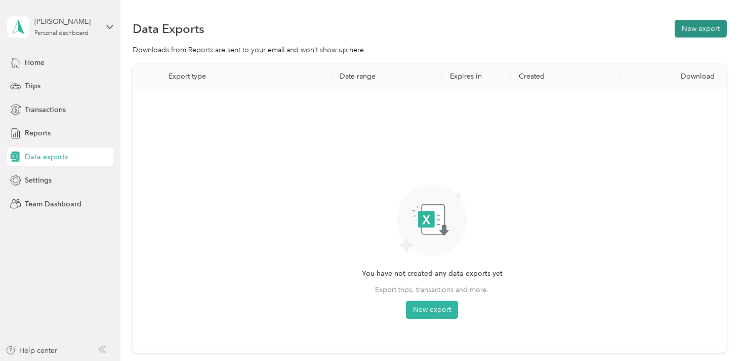
click at [698, 30] on button "New export" at bounding box center [701, 29] width 52 height 18
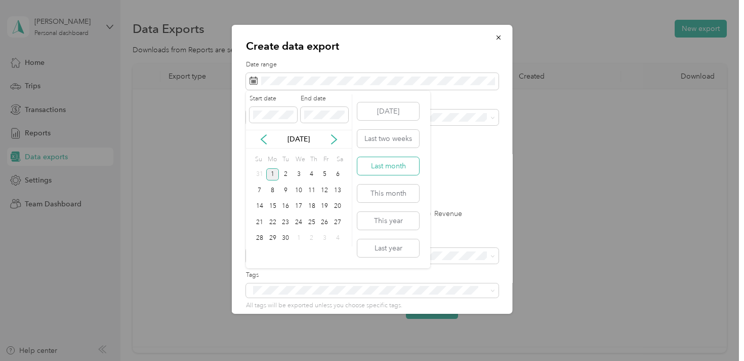
click at [407, 170] on button "Last month" at bounding box center [389, 166] width 62 height 18
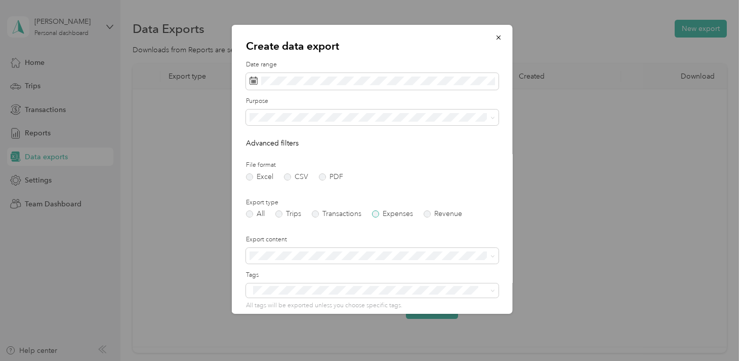
click at [377, 214] on label "Expenses" at bounding box center [392, 213] width 41 height 7
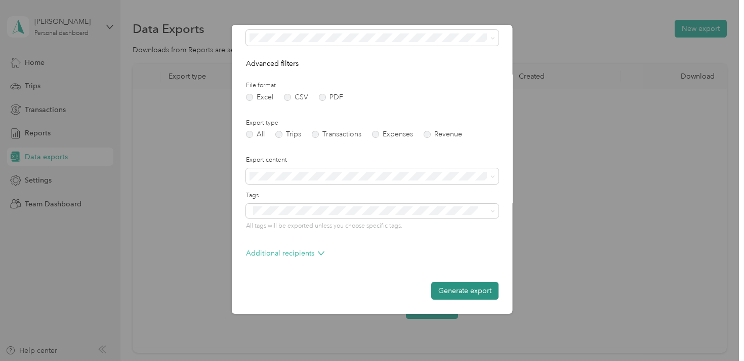
click at [449, 292] on button "Generate export" at bounding box center [464, 291] width 67 height 18
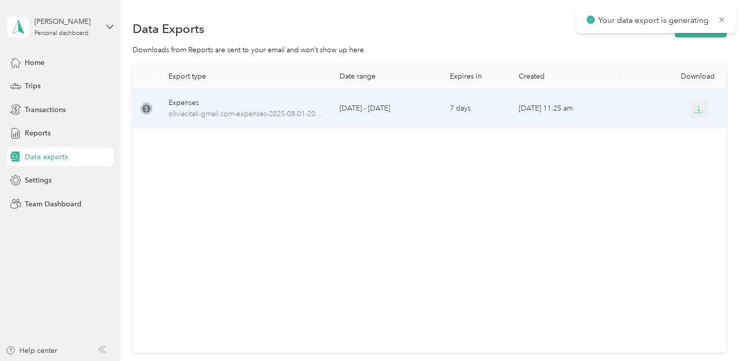
click at [697, 110] on icon "button" at bounding box center [698, 108] width 9 height 9
